Goal: Task Accomplishment & Management: Use online tool/utility

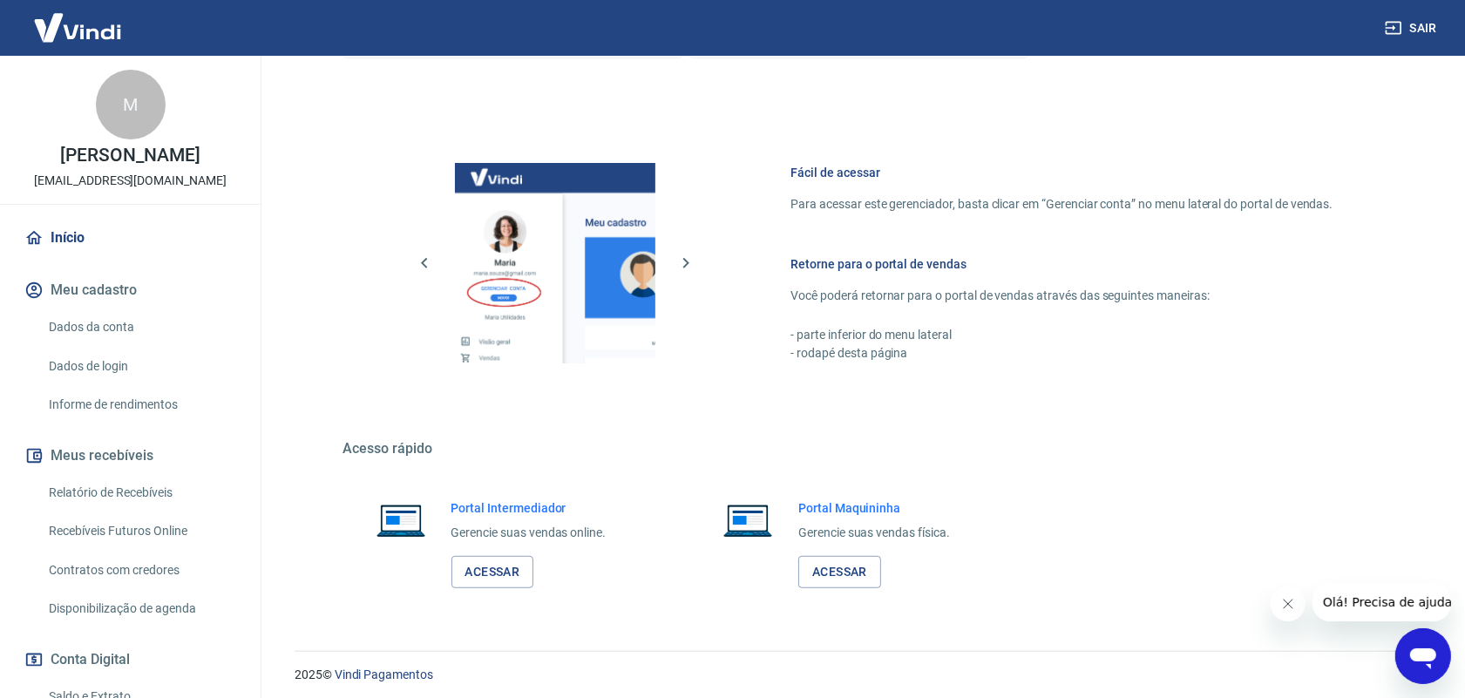
scroll to position [109, 0]
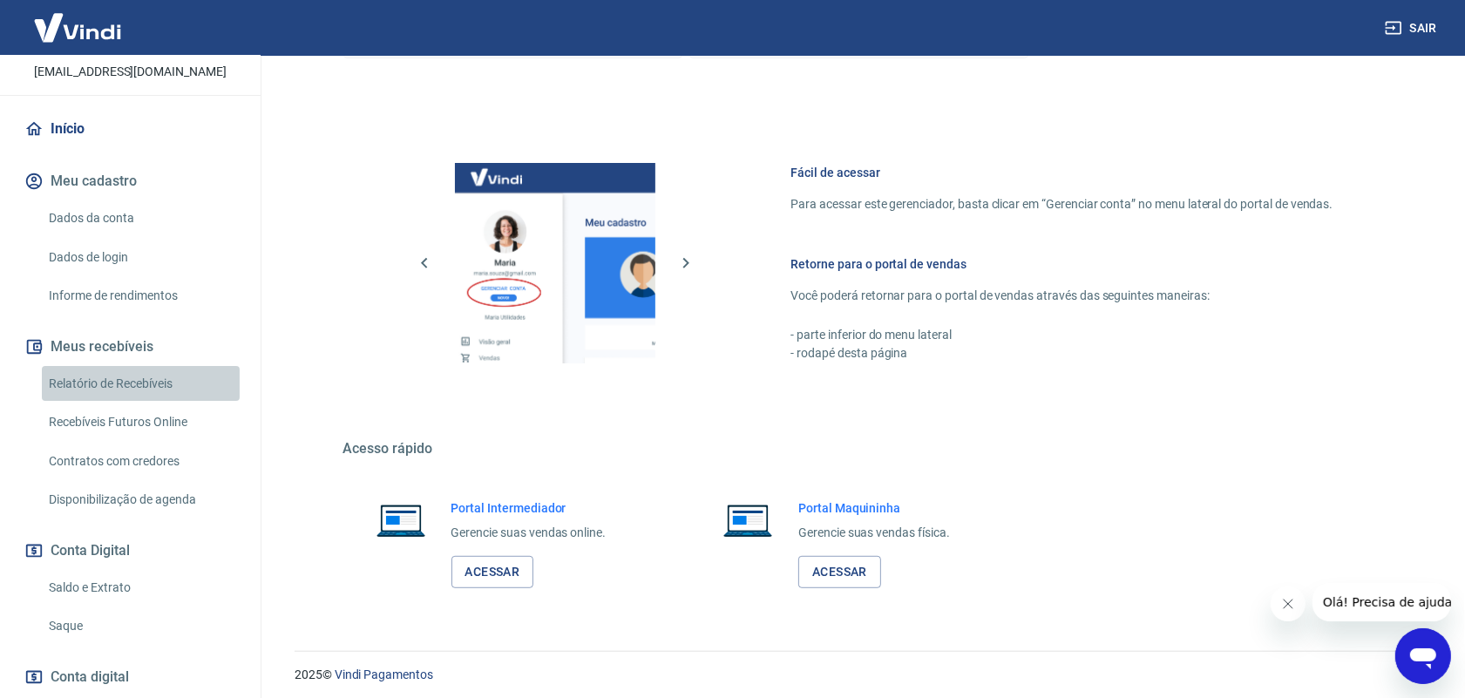
click at [166, 376] on link "Relatório de Recebíveis" at bounding box center [141, 384] width 198 height 36
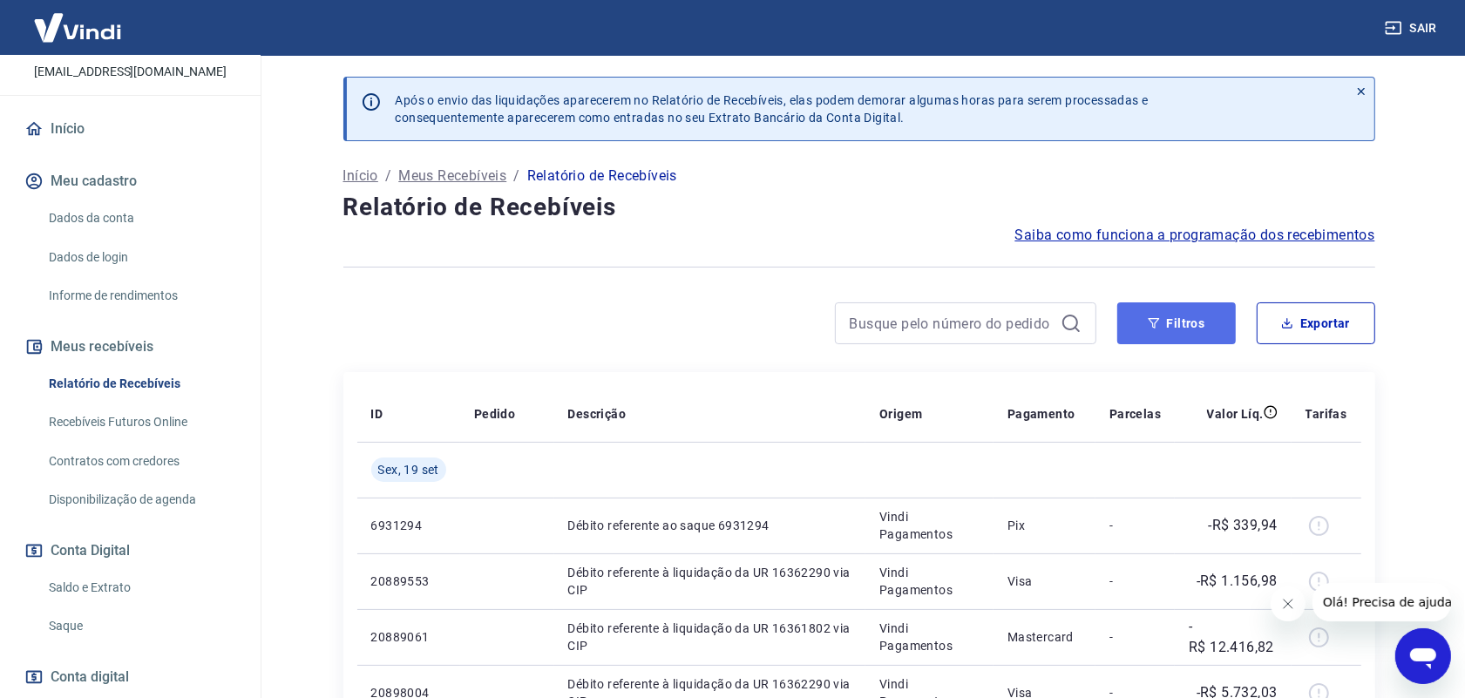
click at [1196, 329] on button "Filtros" at bounding box center [1176, 323] width 119 height 42
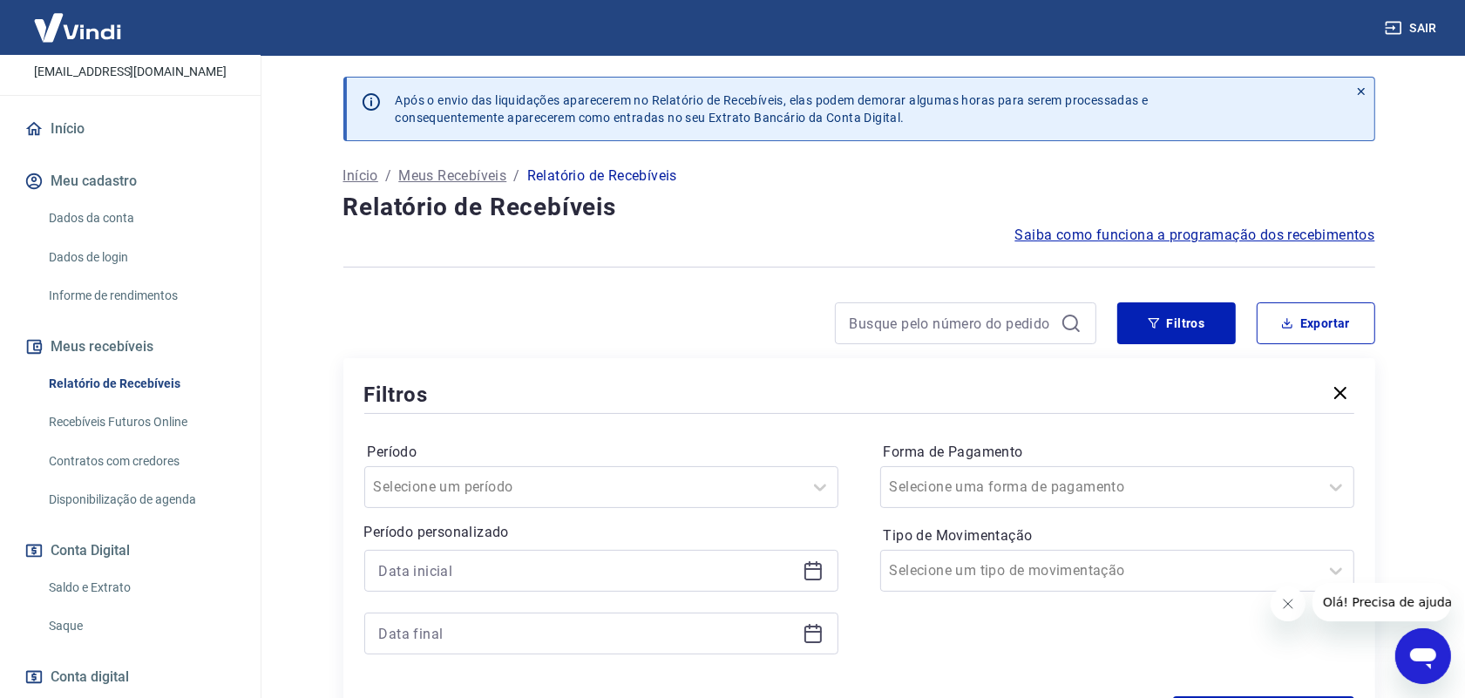
click at [808, 573] on icon at bounding box center [813, 570] width 21 height 21
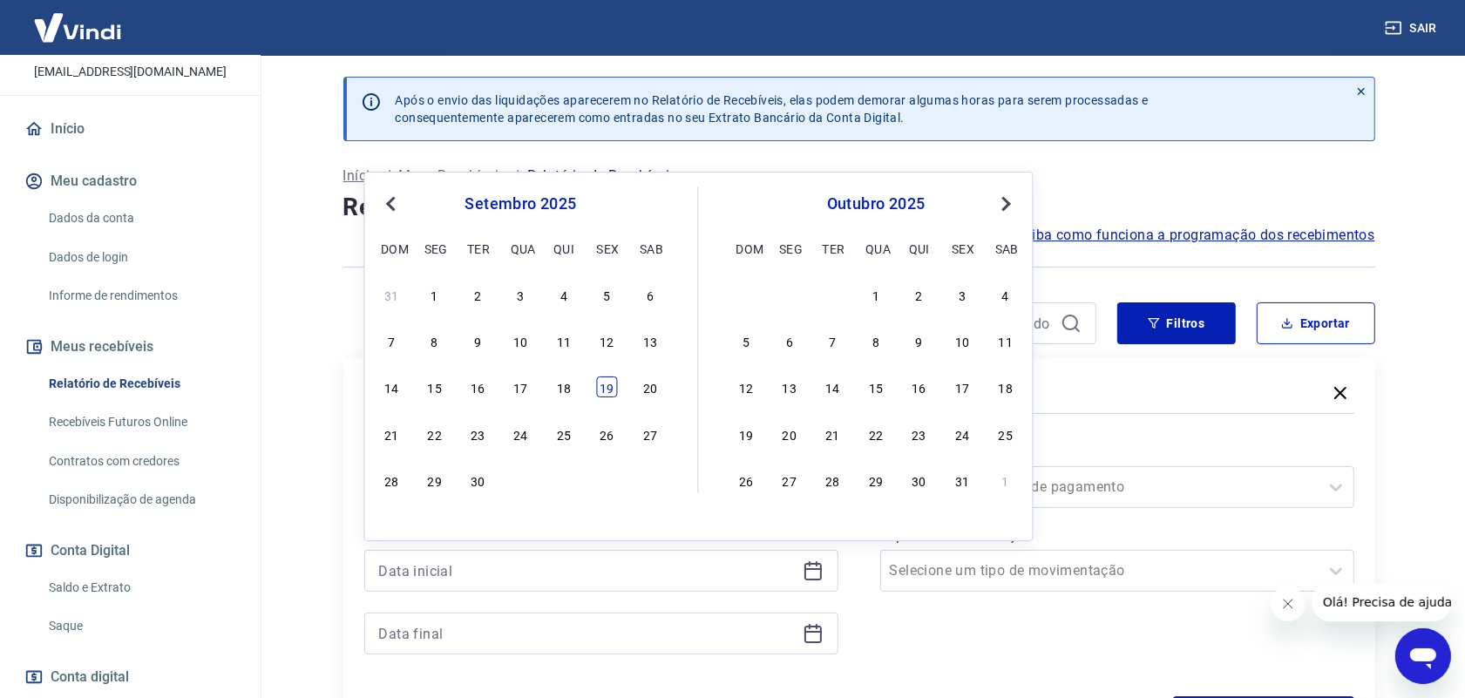
click at [601, 386] on div "19" at bounding box center [607, 386] width 21 height 21
type input "[DATE]"
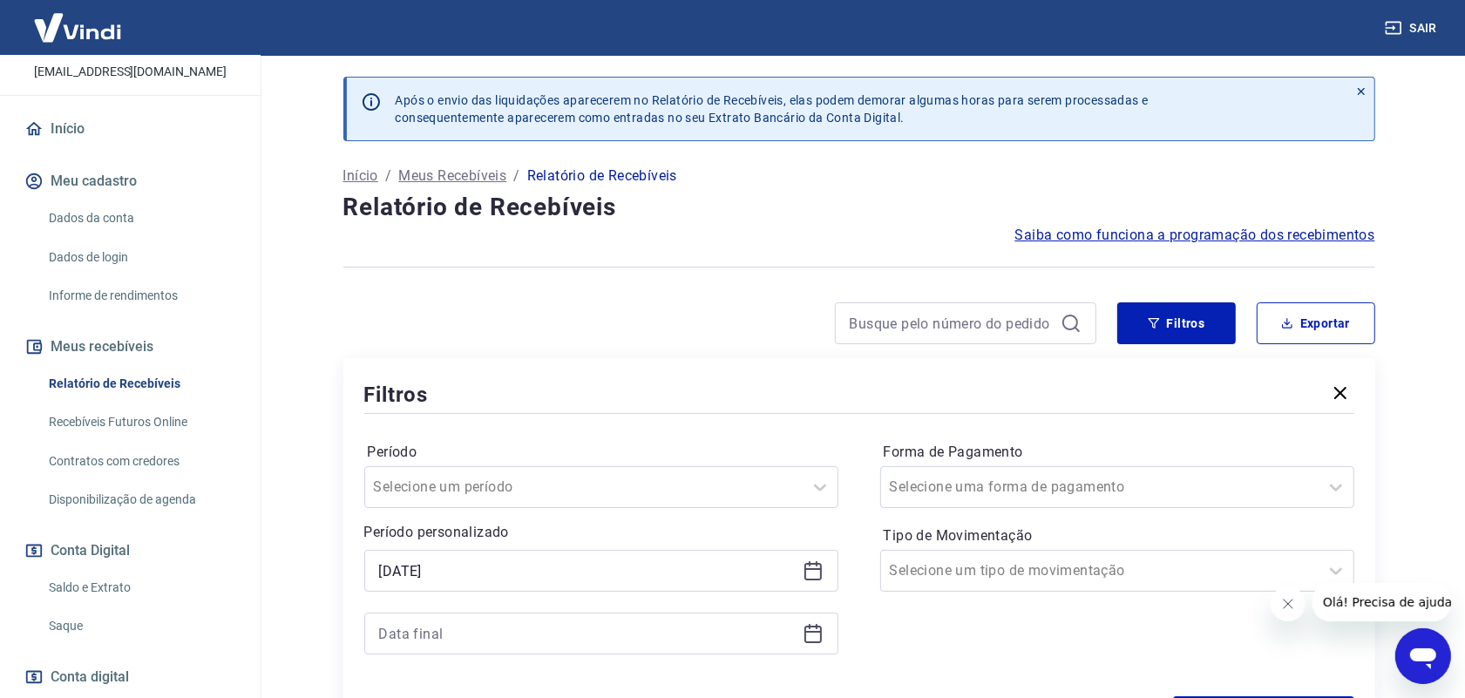
click at [808, 636] on icon at bounding box center [813, 633] width 21 height 21
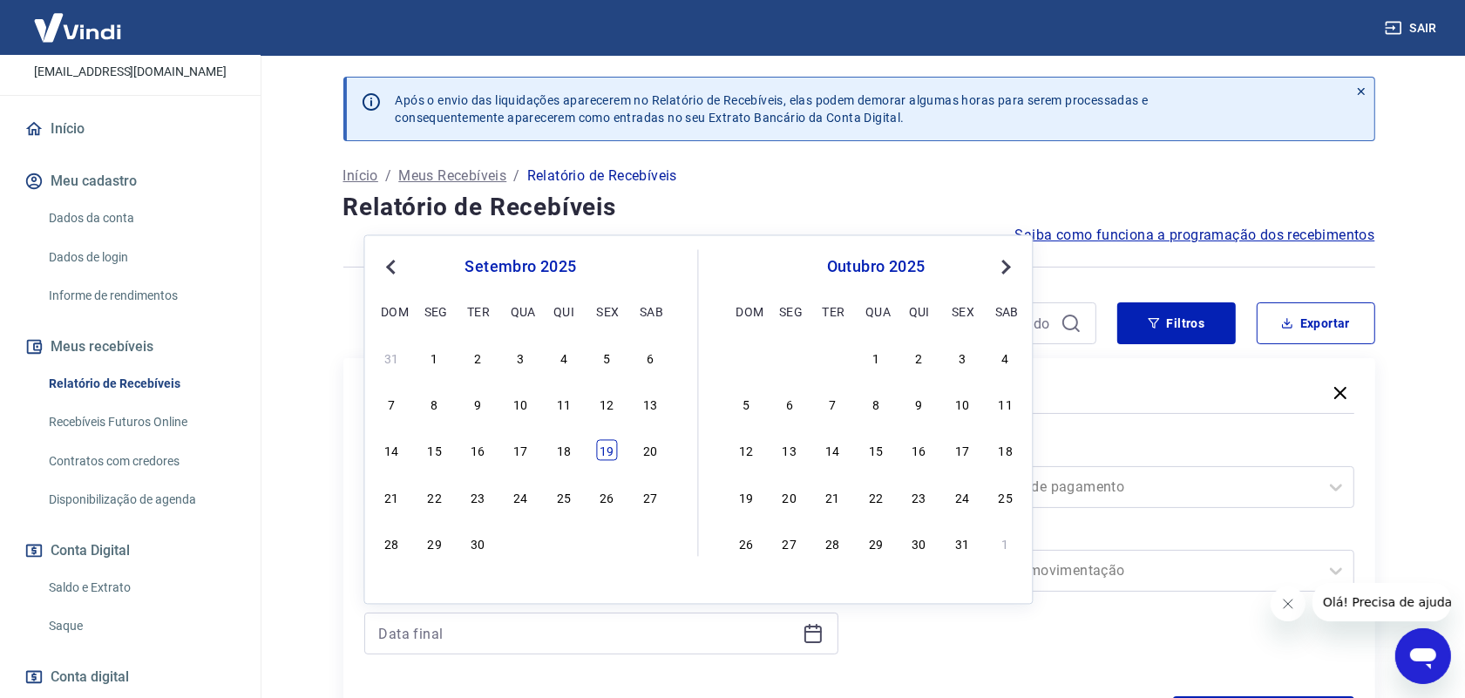
click at [612, 451] on div "19" at bounding box center [607, 450] width 21 height 21
type input "[DATE]"
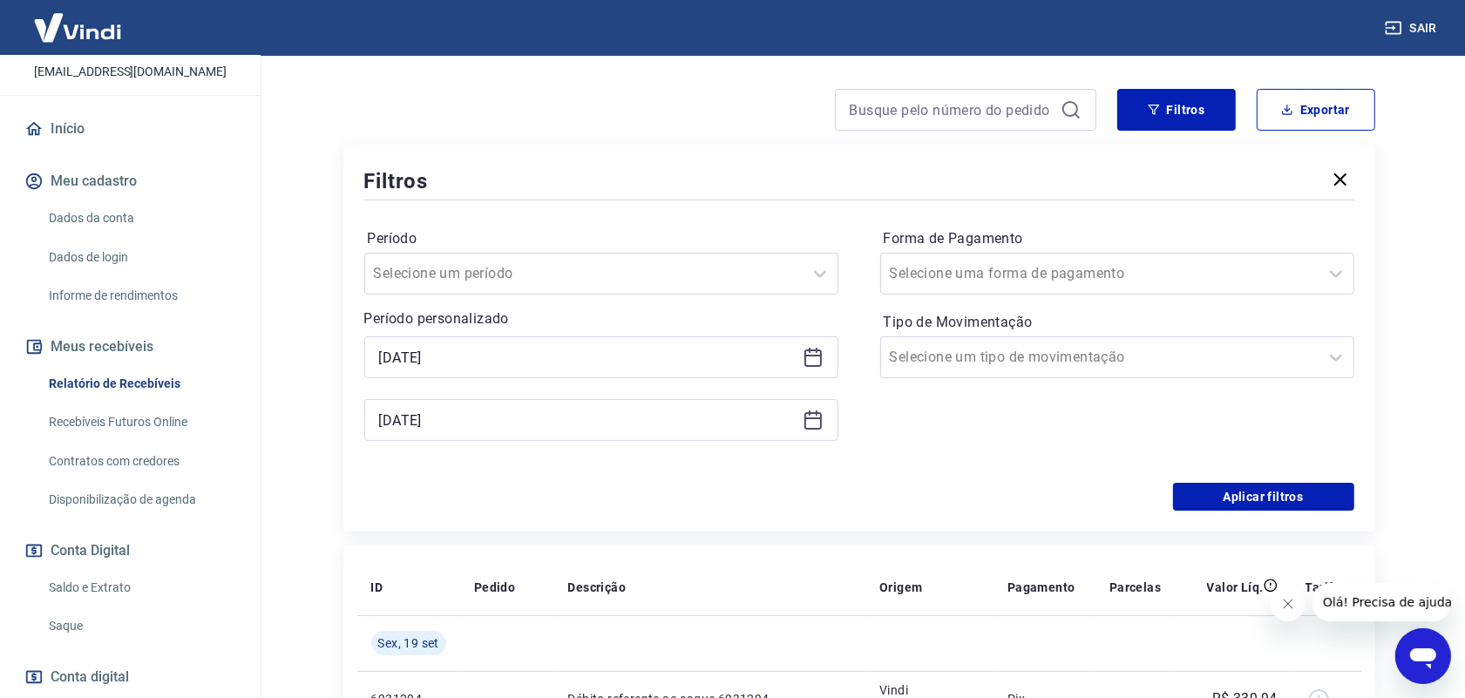
scroll to position [218, 0]
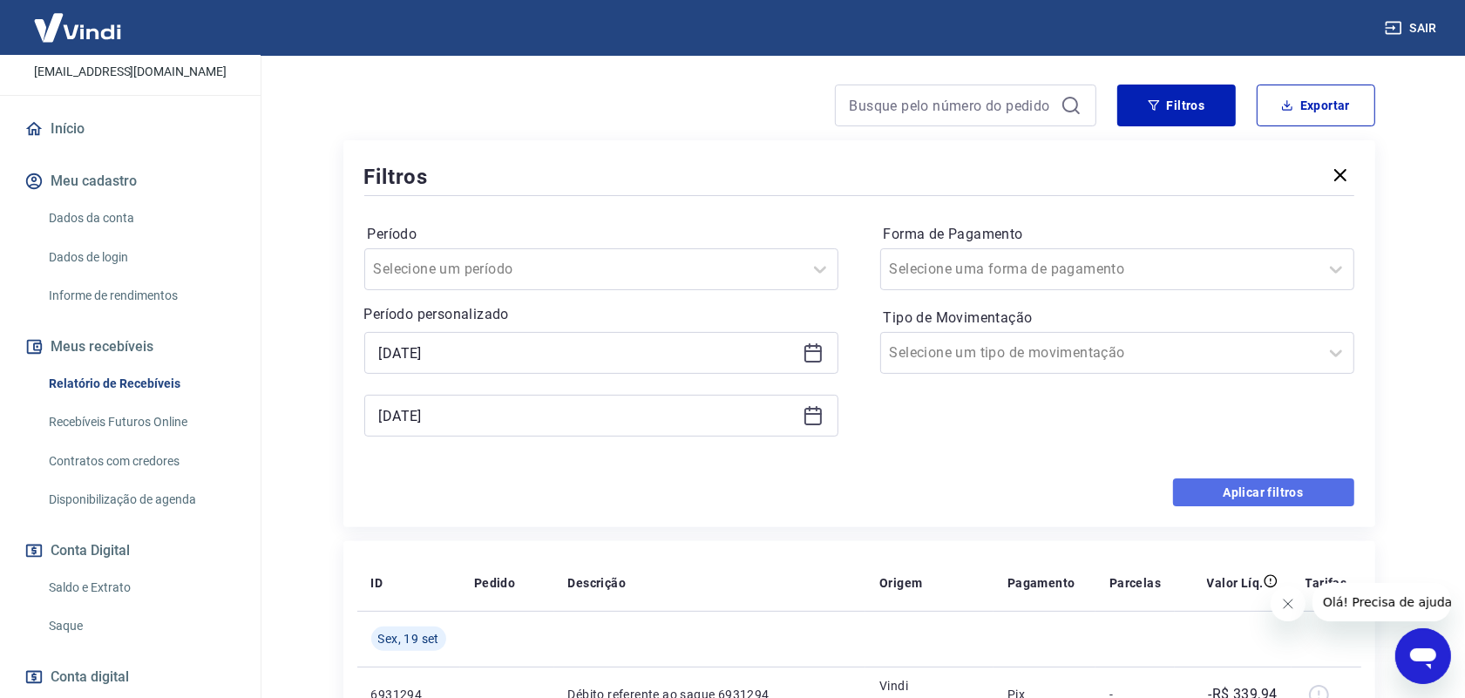
click at [1268, 494] on button "Aplicar filtros" at bounding box center [1263, 492] width 181 height 28
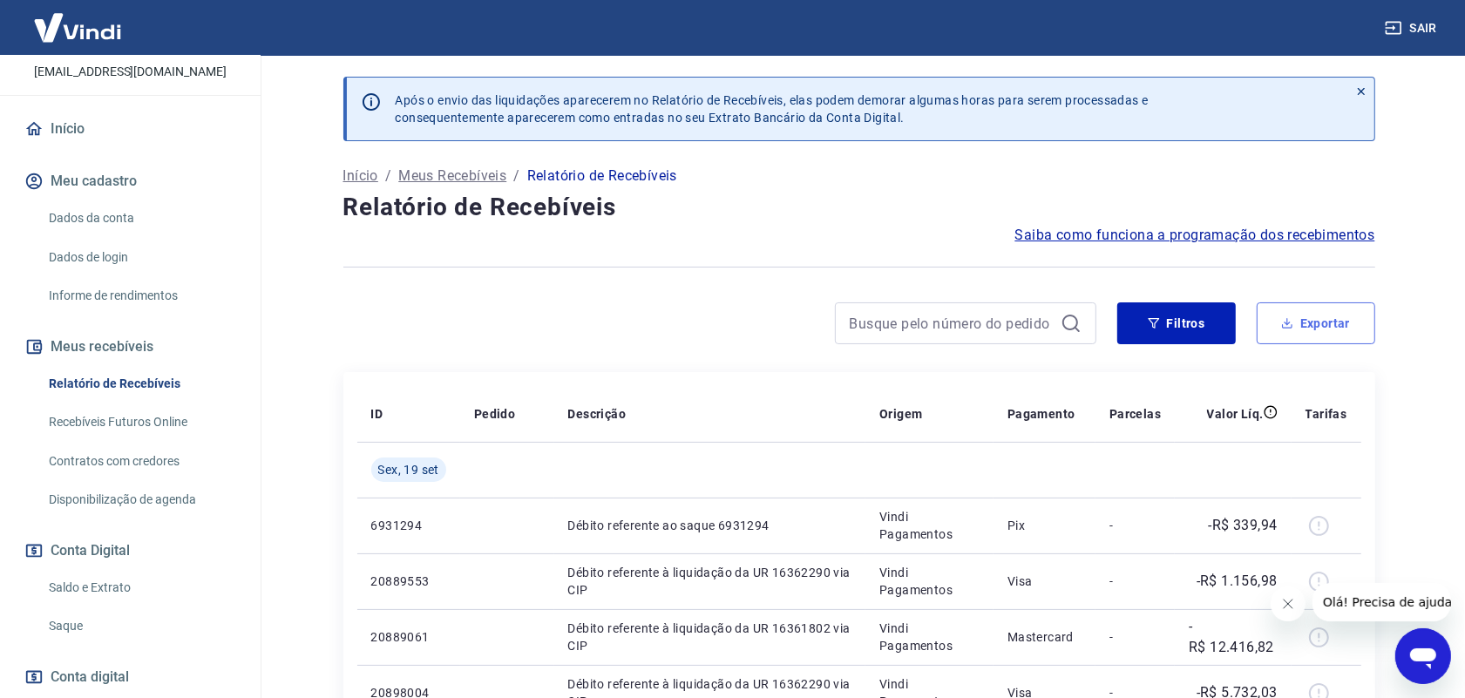
click at [1351, 333] on button "Exportar" at bounding box center [1316, 323] width 119 height 42
type input "[DATE]"
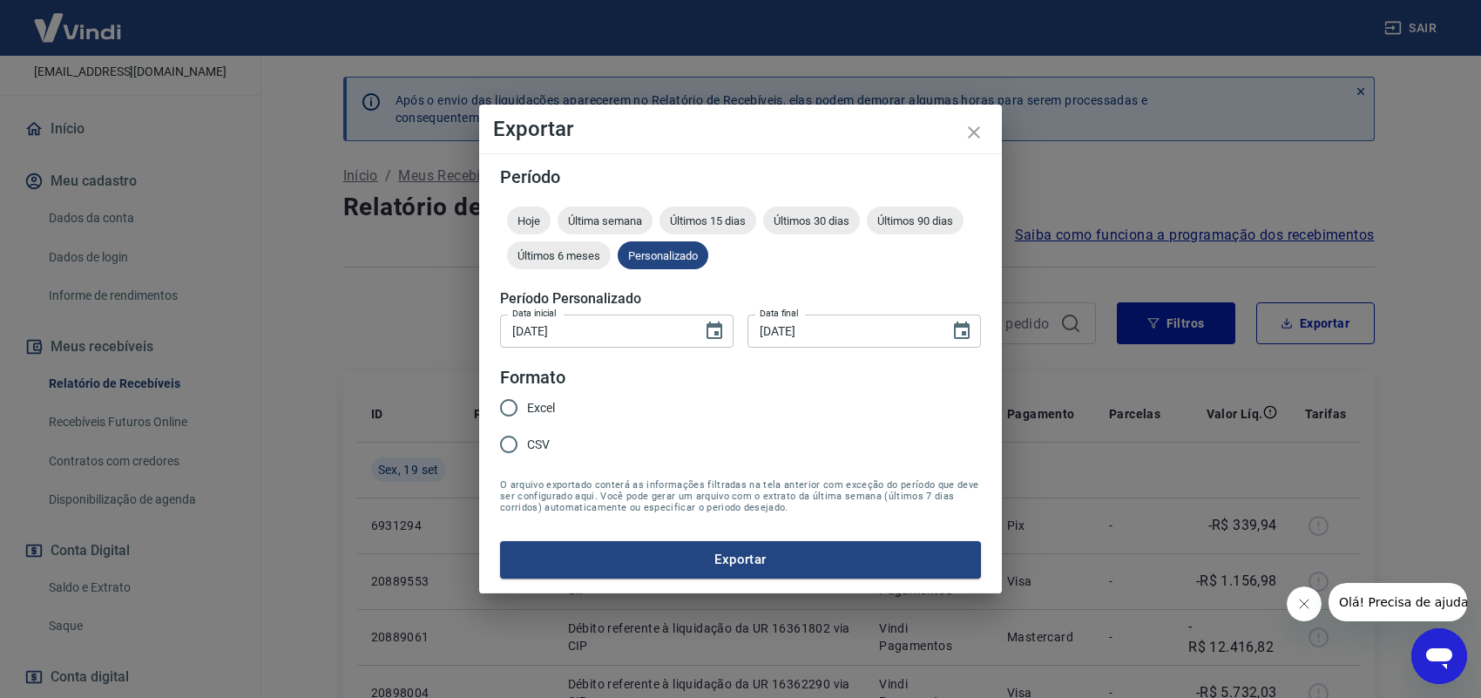
click at [518, 403] on input "Excel" at bounding box center [509, 408] width 37 height 37
radio input "true"
click at [793, 550] on button "Exportar" at bounding box center [740, 559] width 481 height 37
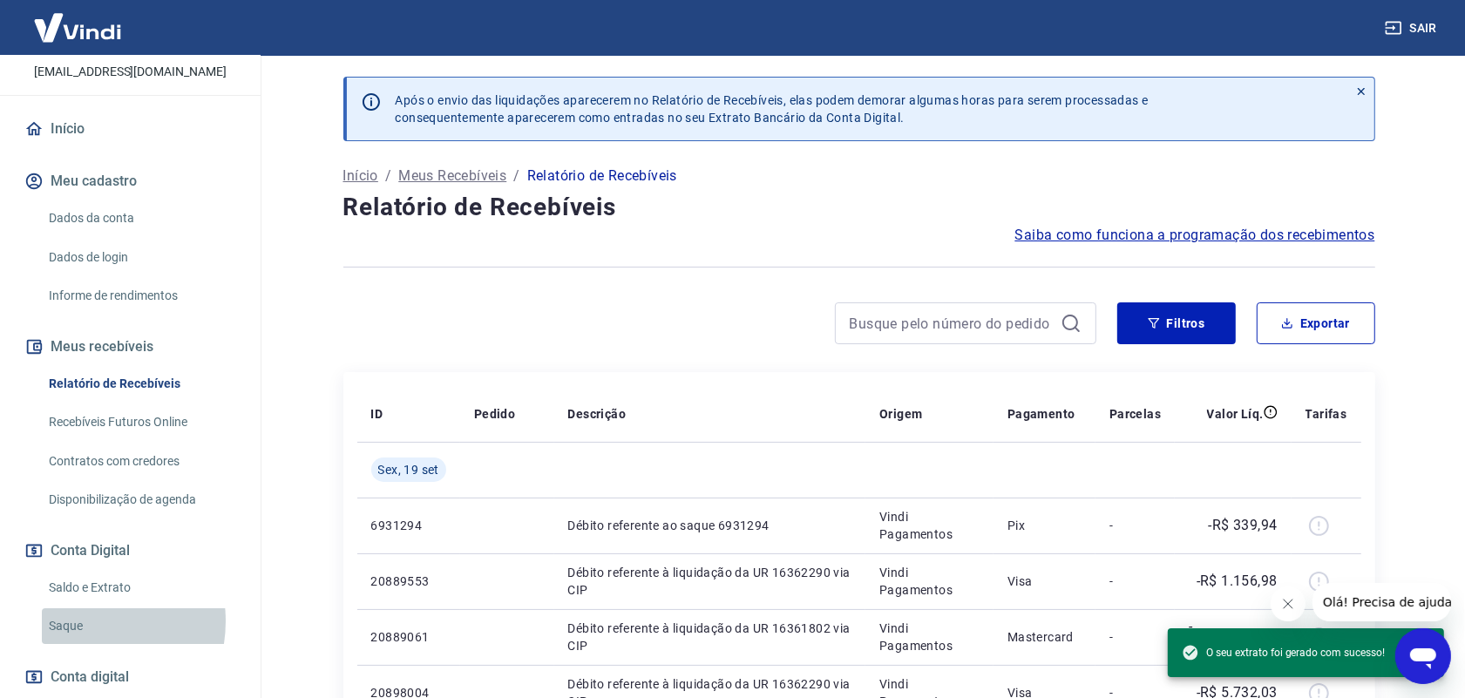
click at [76, 621] on link "Saque" at bounding box center [141, 626] width 198 height 36
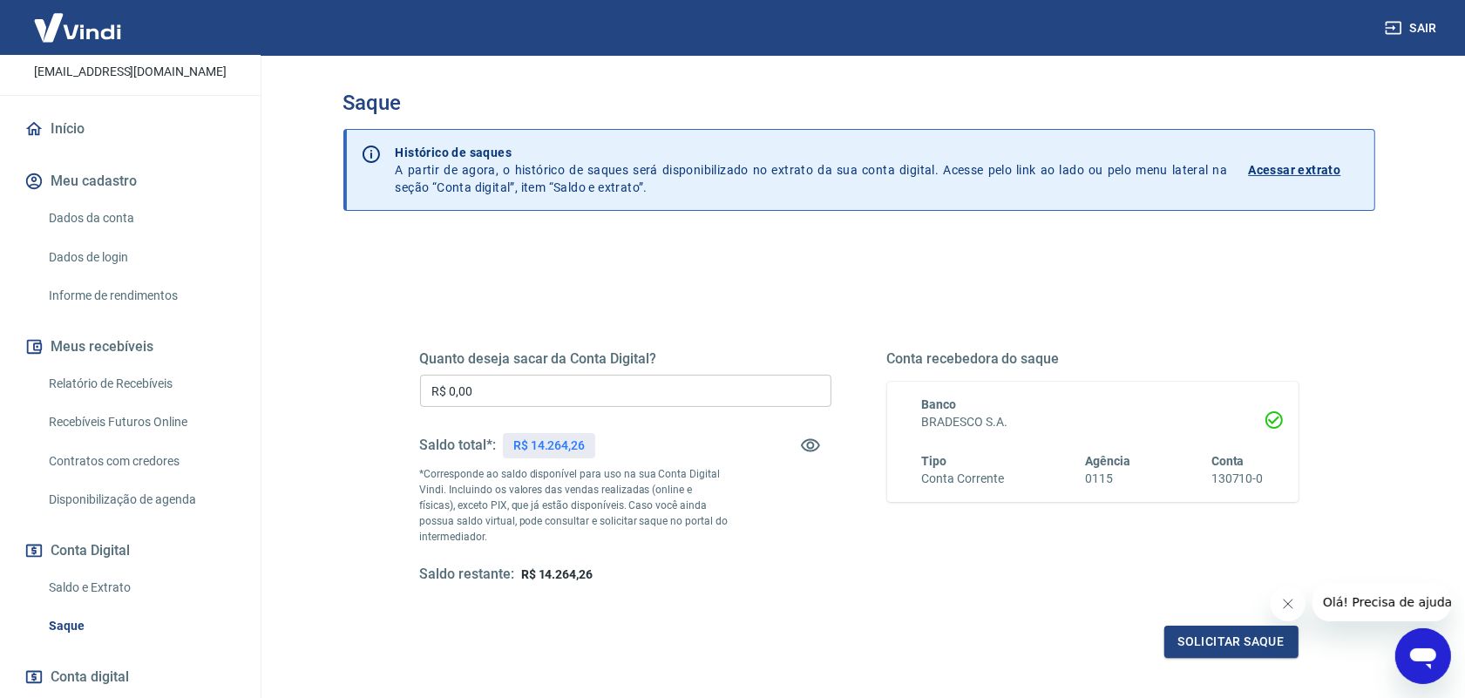
click at [493, 390] on input "R$ 0,00" at bounding box center [625, 391] width 411 height 32
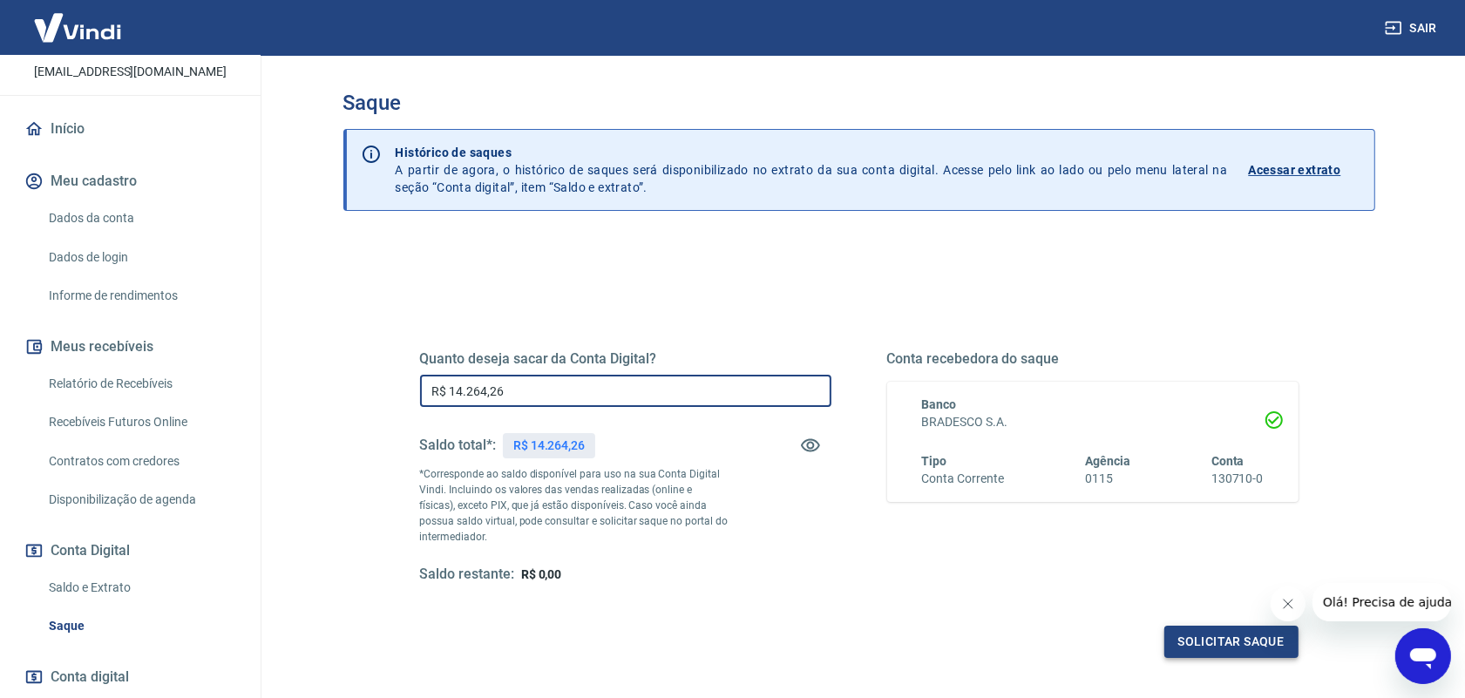
type input "R$ 14.264,26"
click at [1223, 643] on button "Solicitar saque" at bounding box center [1231, 642] width 134 height 32
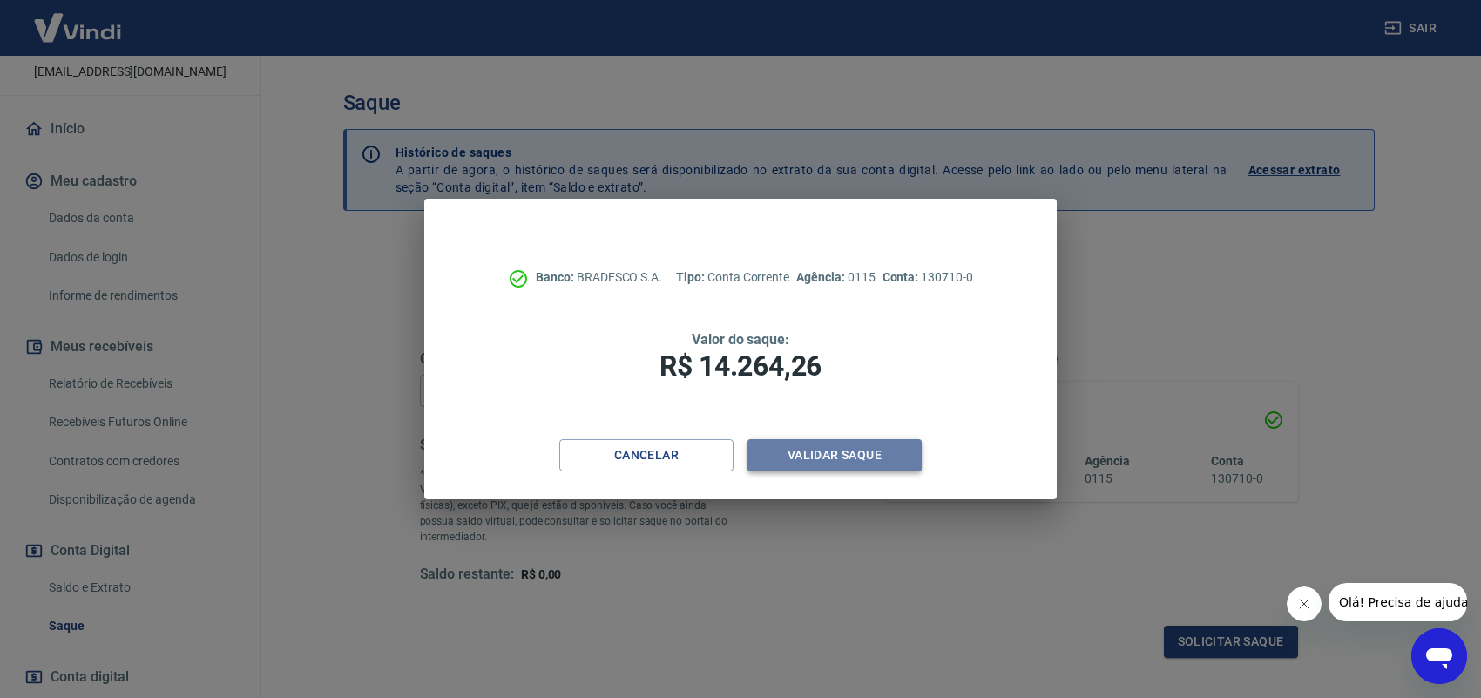
click at [826, 460] on button "Validar saque" at bounding box center [835, 455] width 174 height 32
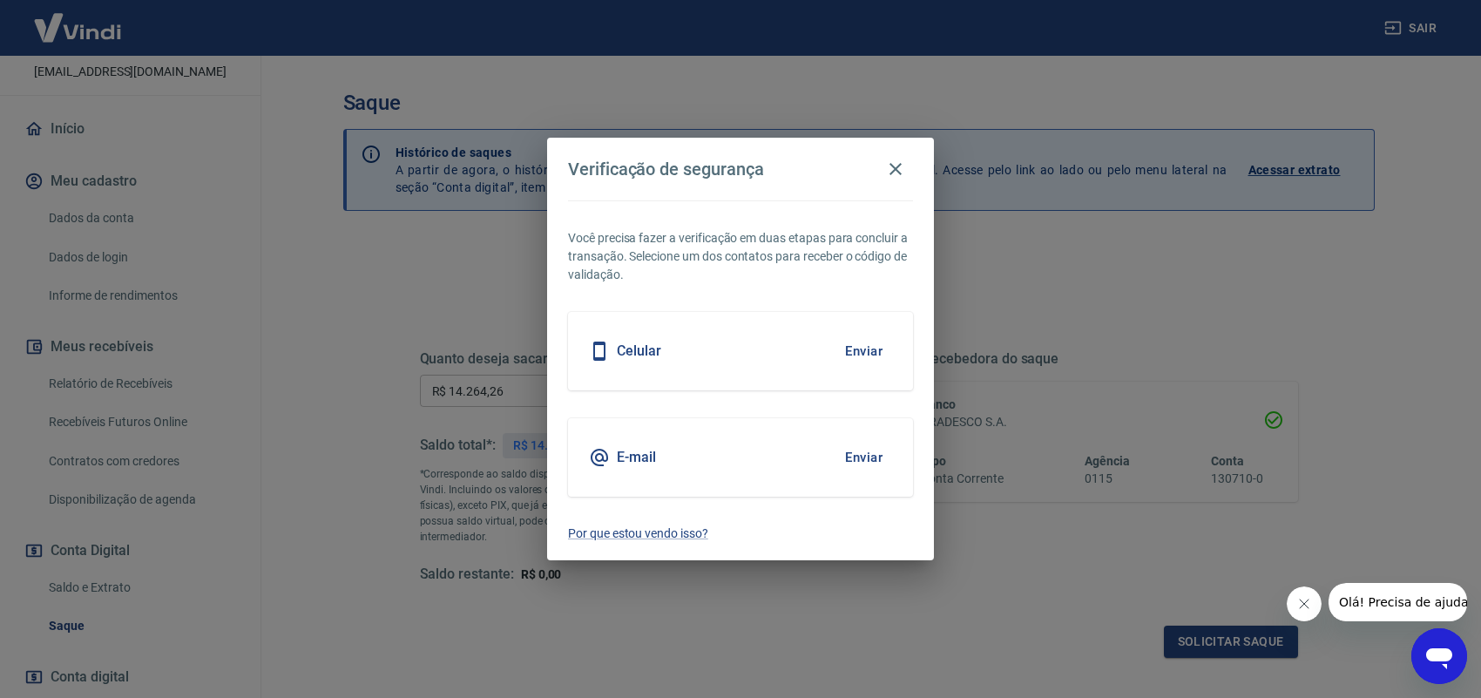
click at [844, 458] on button "Enviar" at bounding box center [864, 457] width 57 height 37
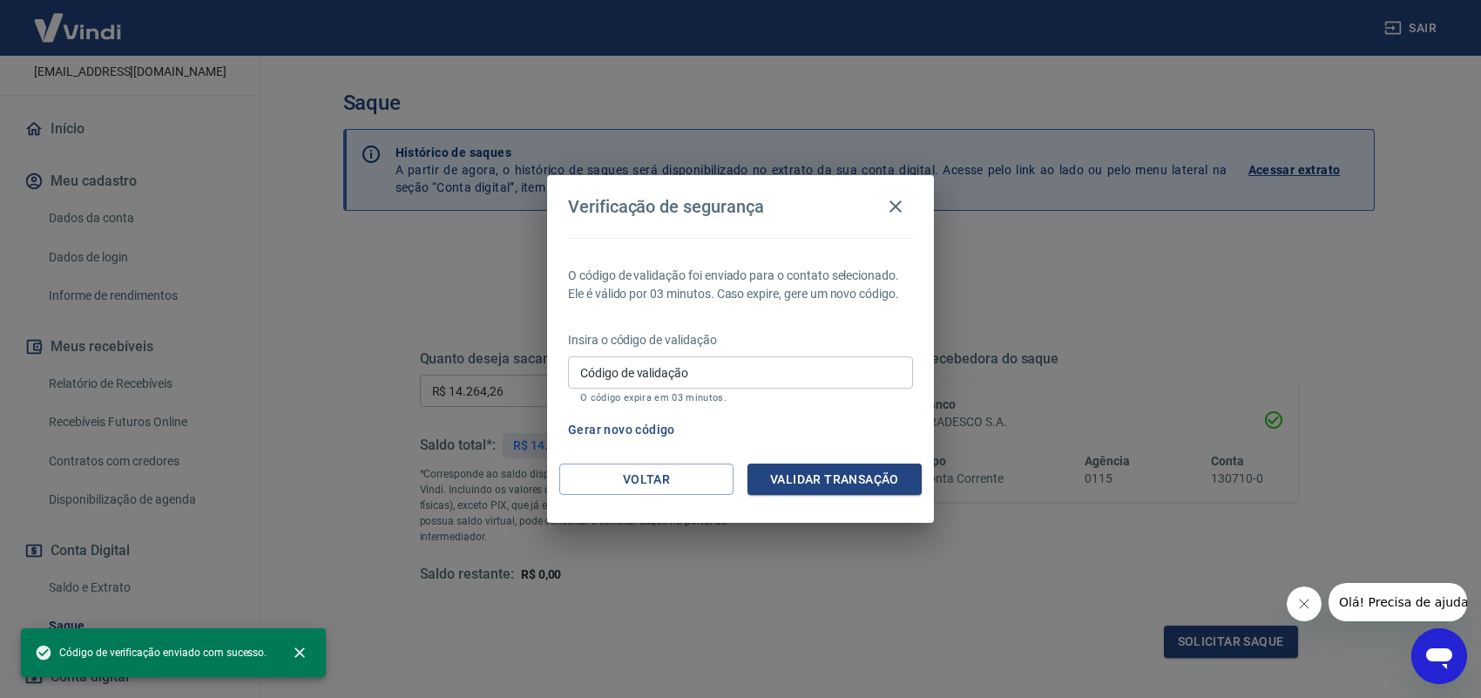
click at [789, 369] on input "Código de validação" at bounding box center [740, 372] width 345 height 32
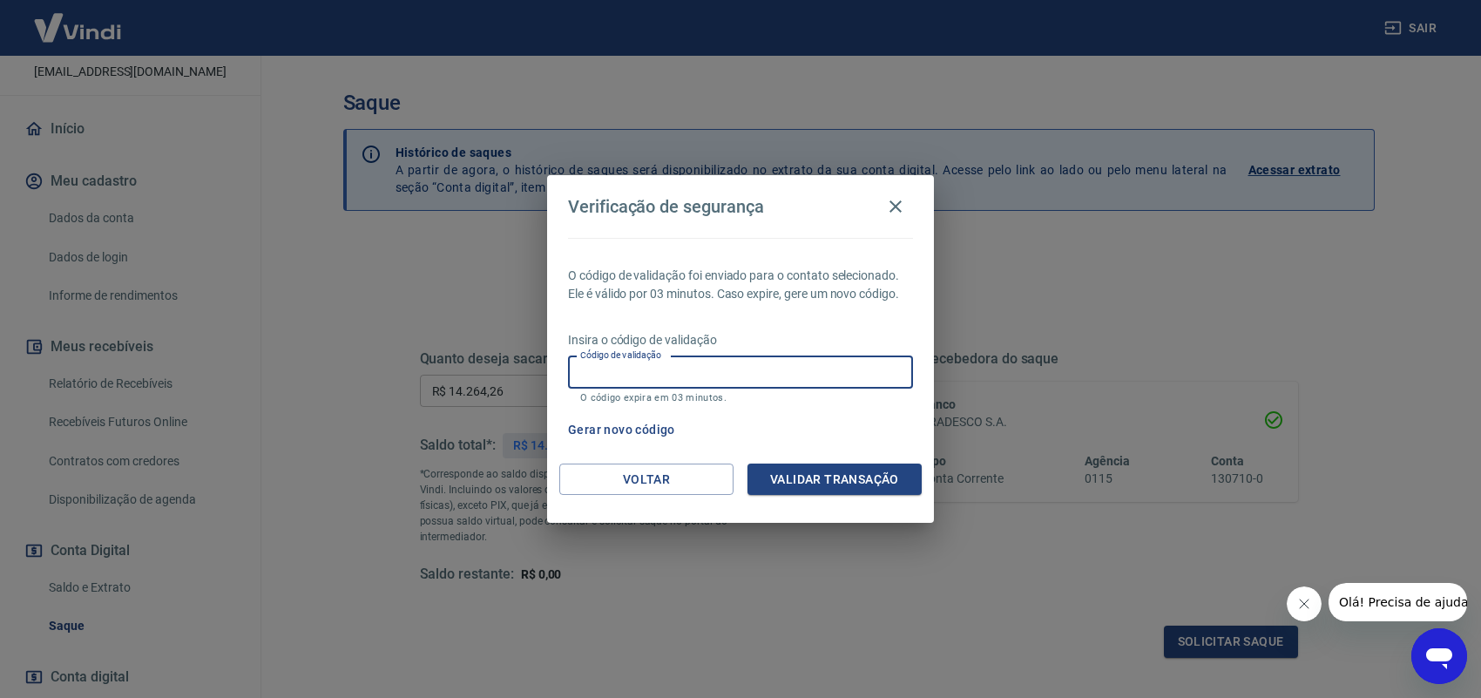
paste input "552992"
type input "552992"
click at [838, 480] on button "Validar transação" at bounding box center [835, 480] width 174 height 32
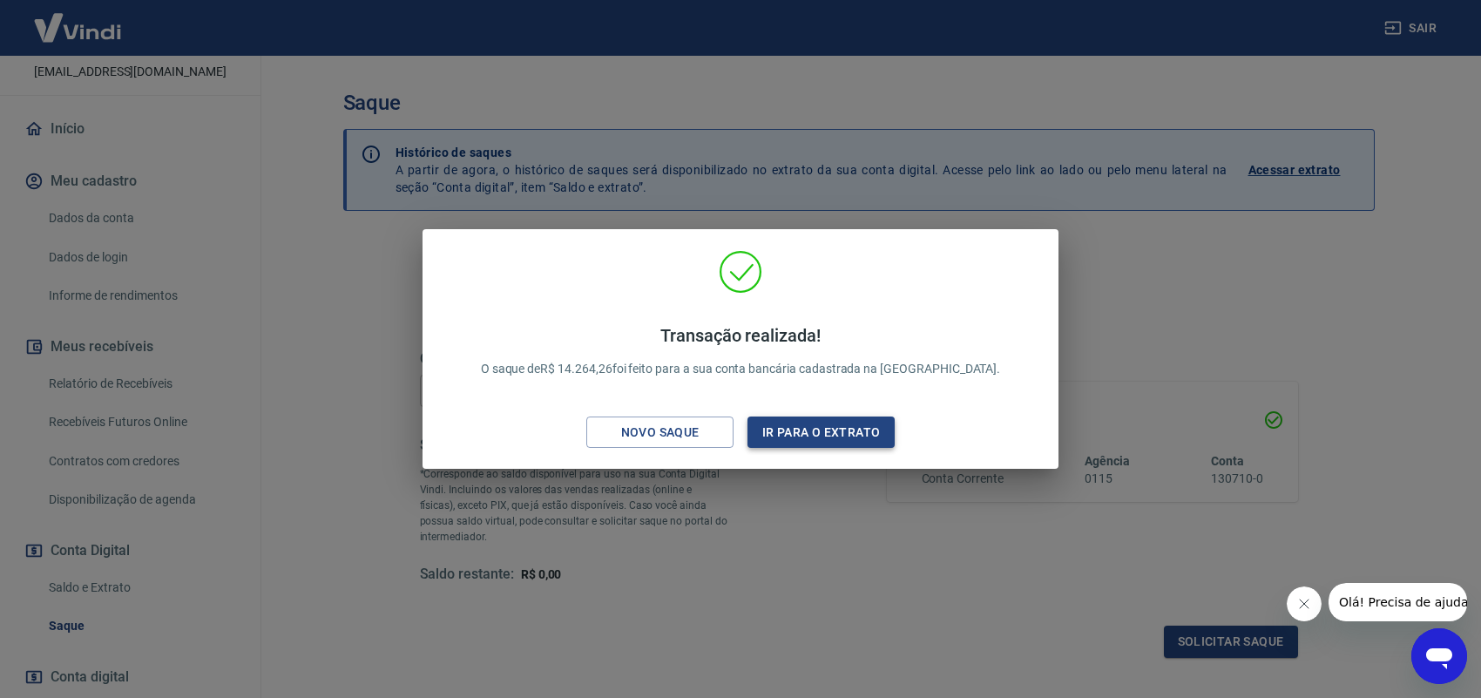
click at [803, 437] on button "Ir para o extrato" at bounding box center [821, 433] width 147 height 32
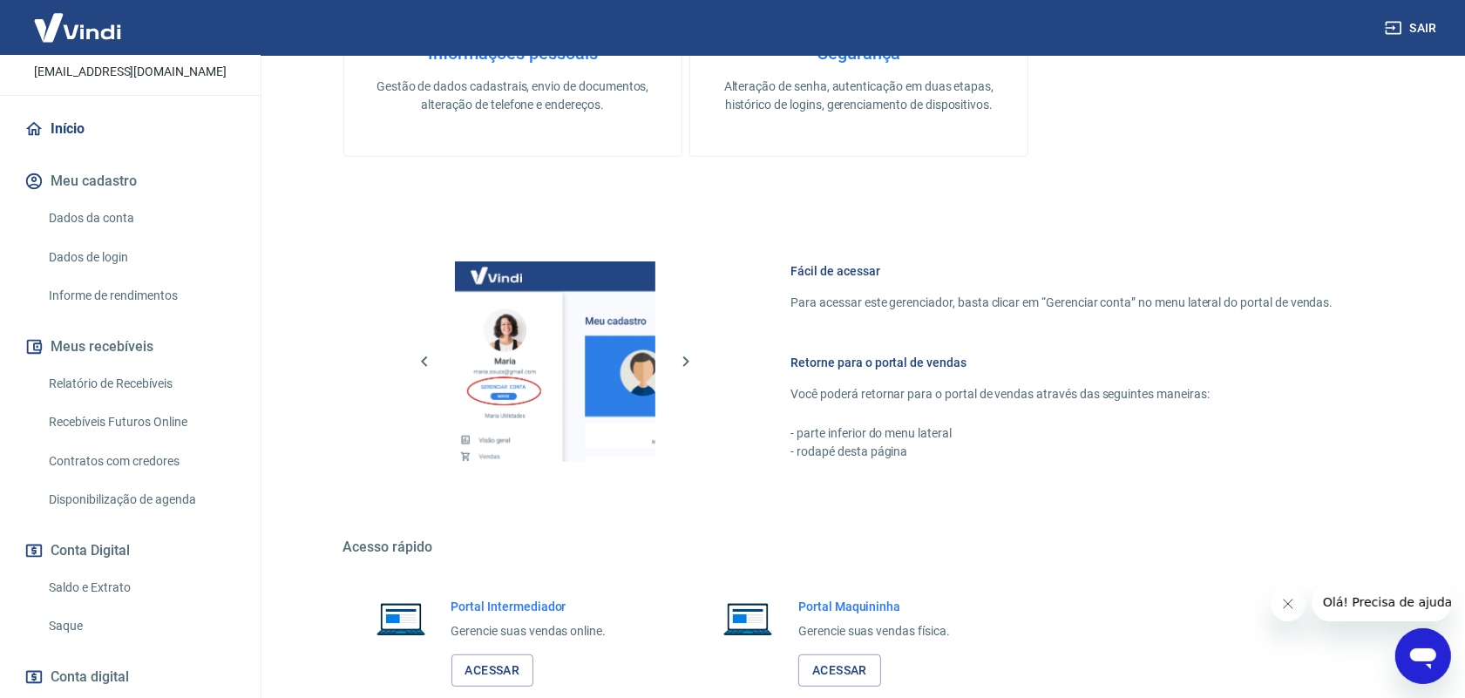
scroll to position [661, 0]
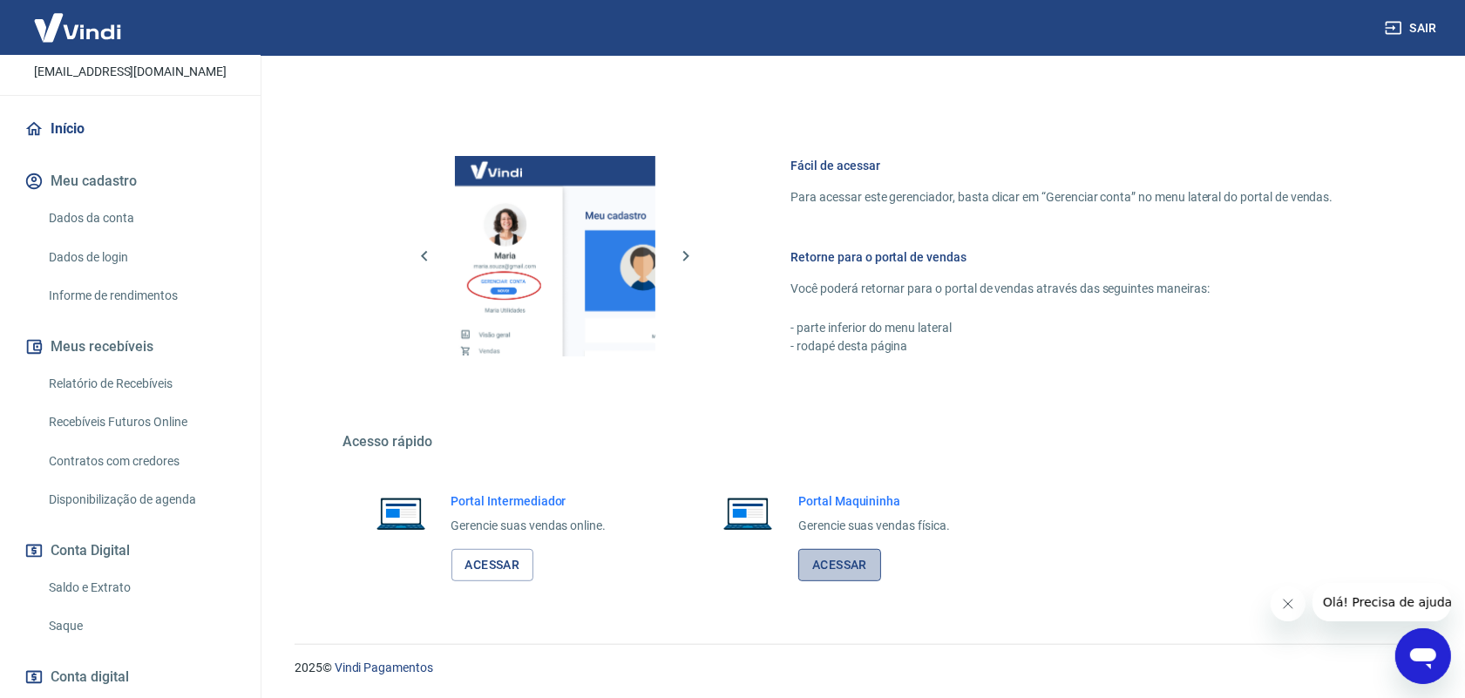
click at [856, 567] on link "Acessar" at bounding box center [839, 565] width 83 height 32
